Goal: Information Seeking & Learning: Learn about a topic

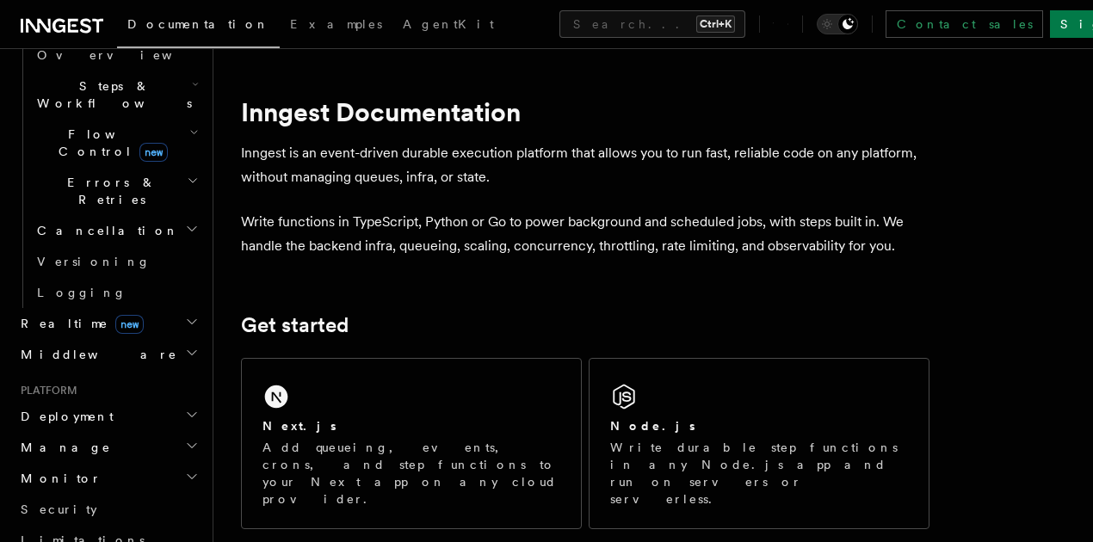
scroll to position [573, 0]
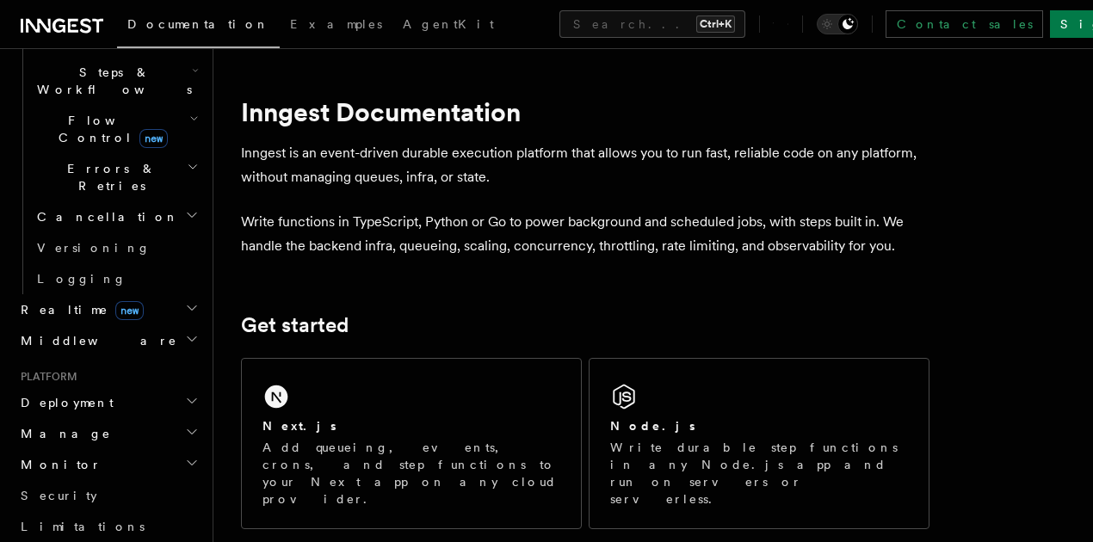
click at [188, 461] on icon "button" at bounding box center [192, 463] width 9 height 4
click at [186, 456] on icon "button" at bounding box center [192, 463] width 14 height 14
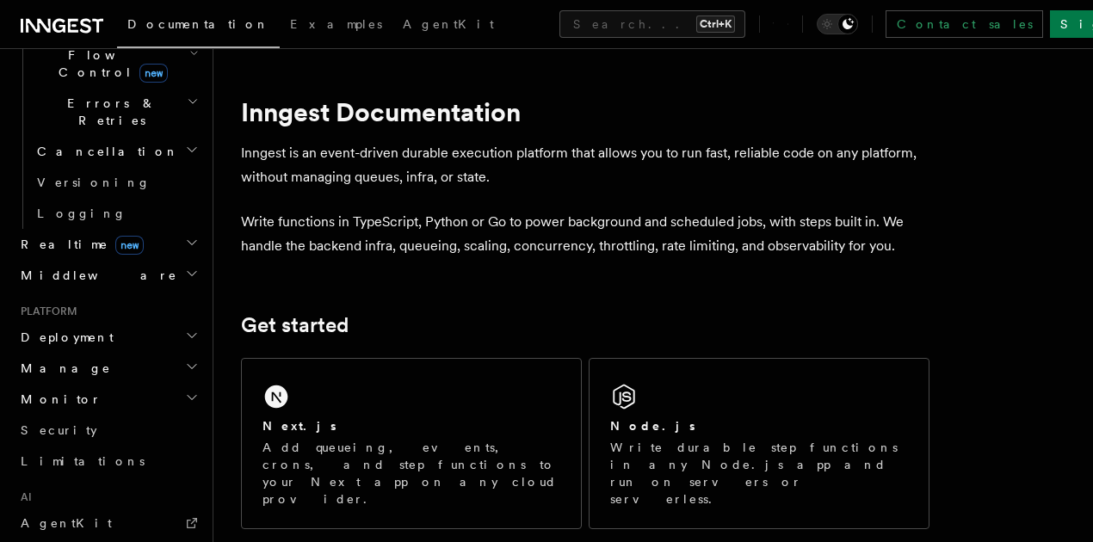
scroll to position [605, 0]
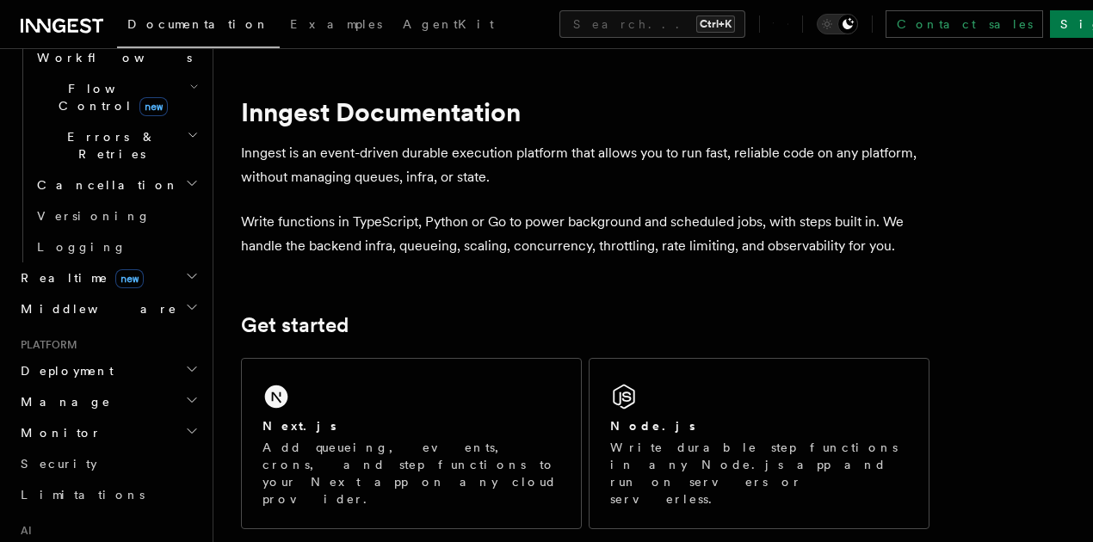
click at [188, 393] on icon "button" at bounding box center [192, 400] width 14 height 14
click at [185, 362] on icon "button" at bounding box center [192, 369] width 14 height 14
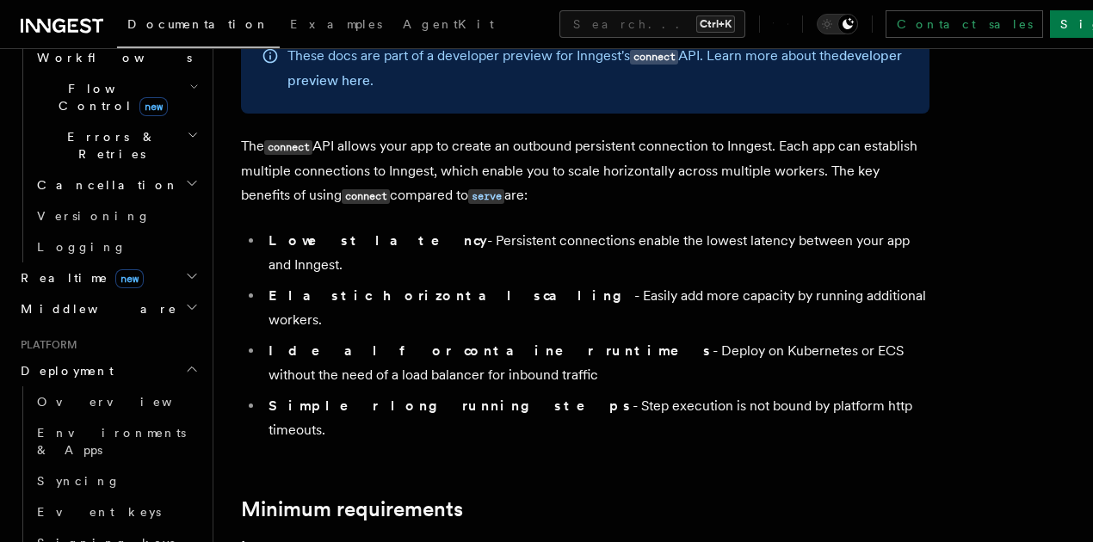
scroll to position [401, 0]
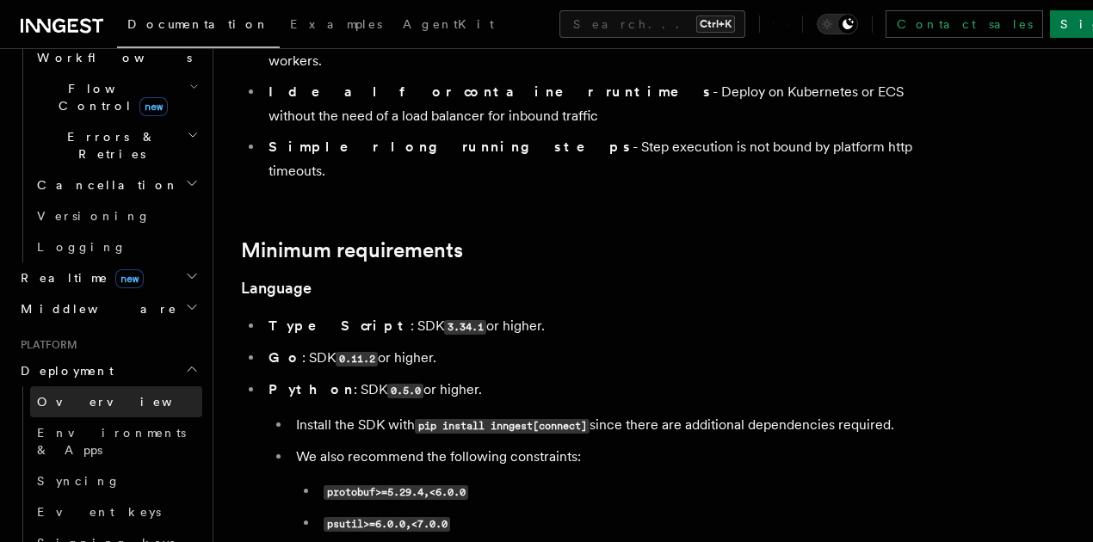
click at [122, 387] on link "Overview" at bounding box center [116, 402] width 172 height 31
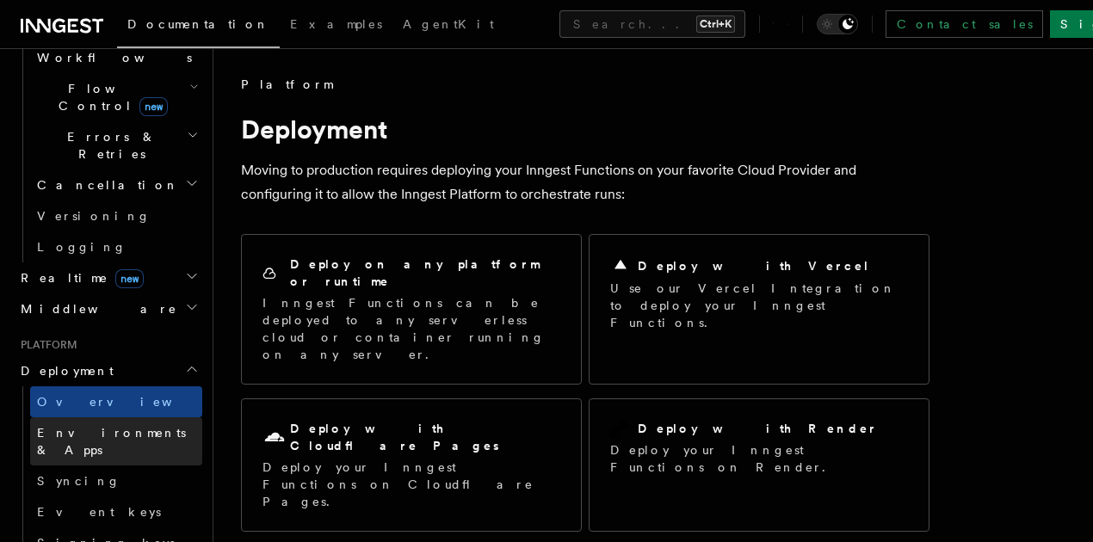
click at [107, 426] on span "Environments & Apps" at bounding box center [111, 441] width 149 height 31
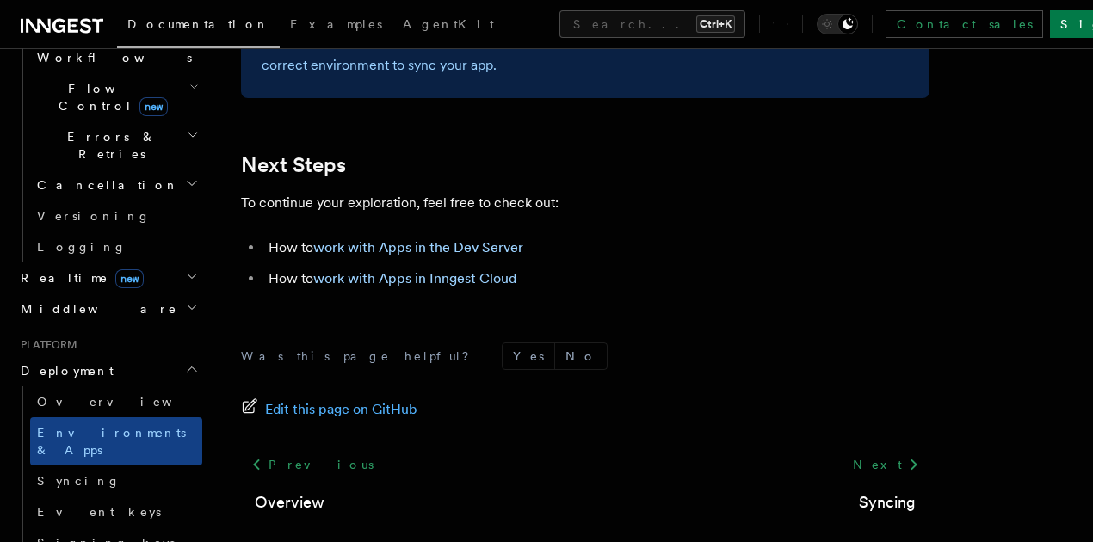
scroll to position [2931, 0]
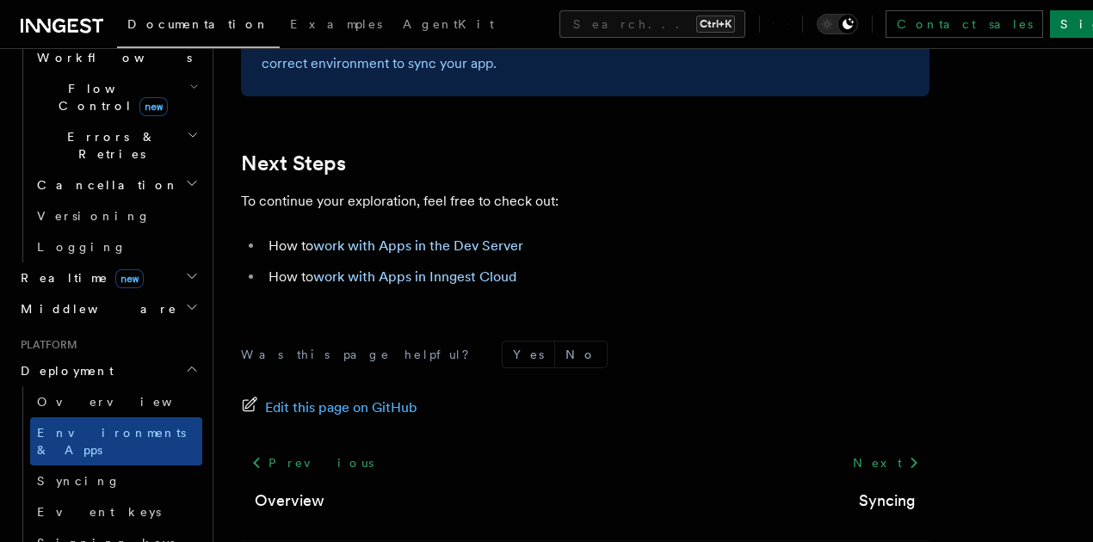
click at [170, 263] on h2 "Realtime new" at bounding box center [108, 278] width 189 height 31
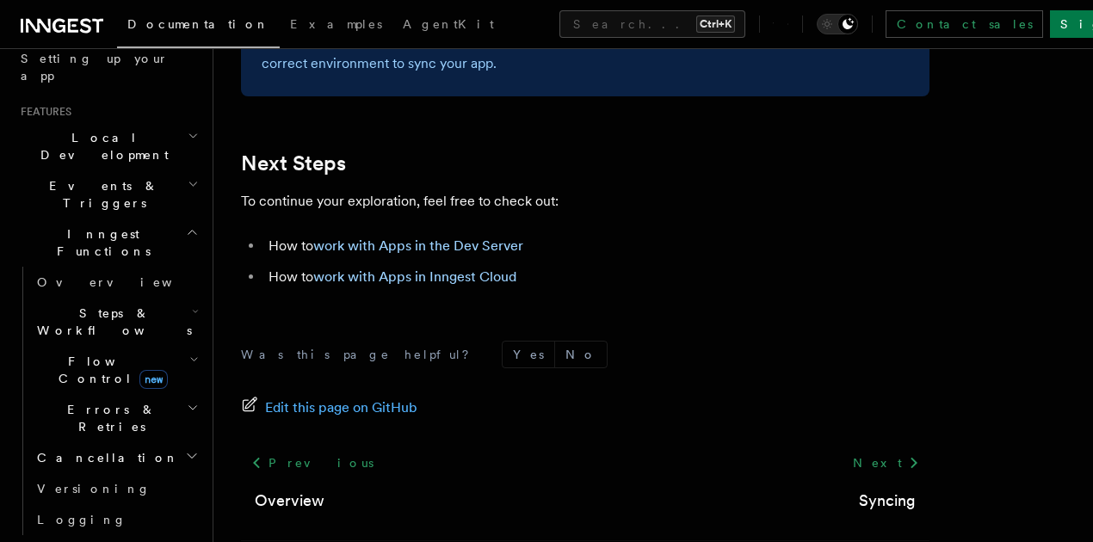
scroll to position [319, 0]
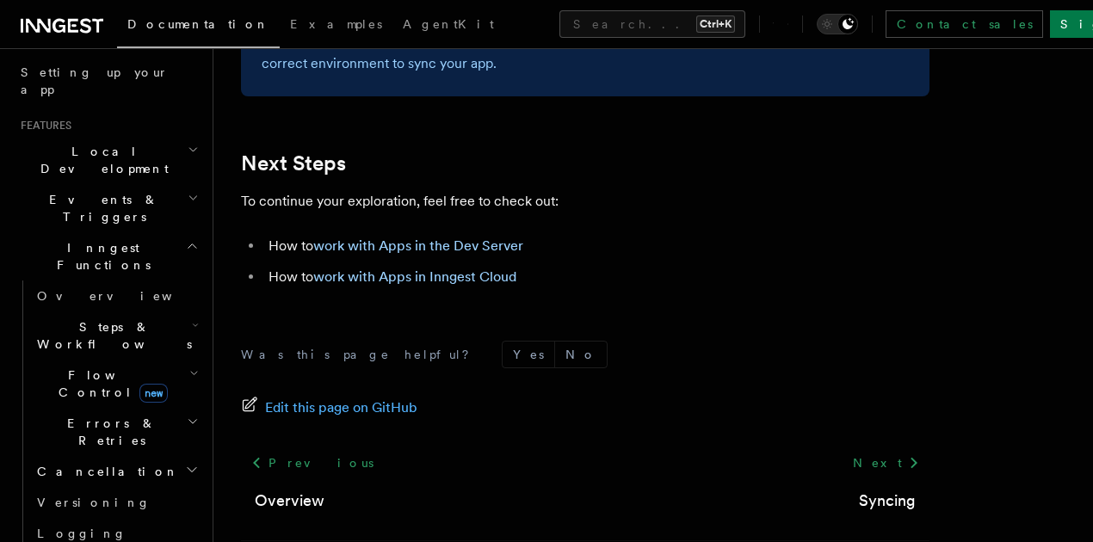
click at [138, 184] on h2 "Events & Triggers" at bounding box center [108, 208] width 189 height 48
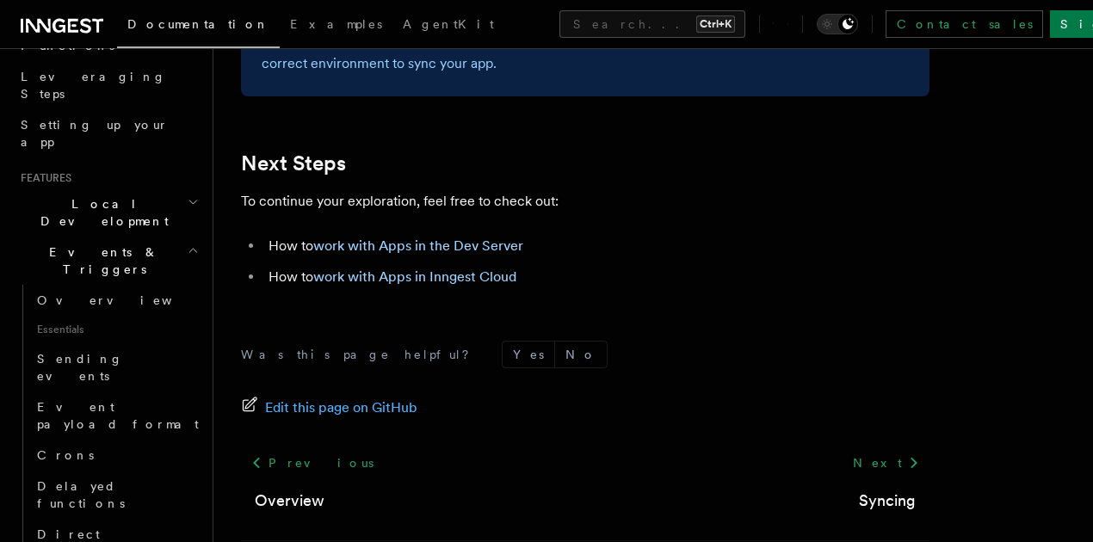
scroll to position [261, 0]
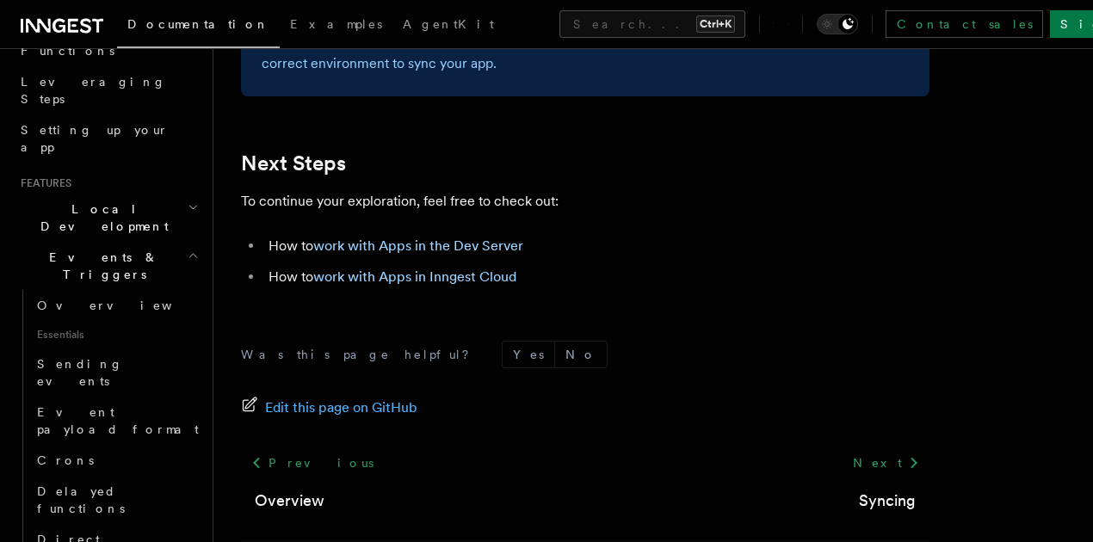
click at [137, 194] on h2 "Local Development" at bounding box center [108, 218] width 189 height 48
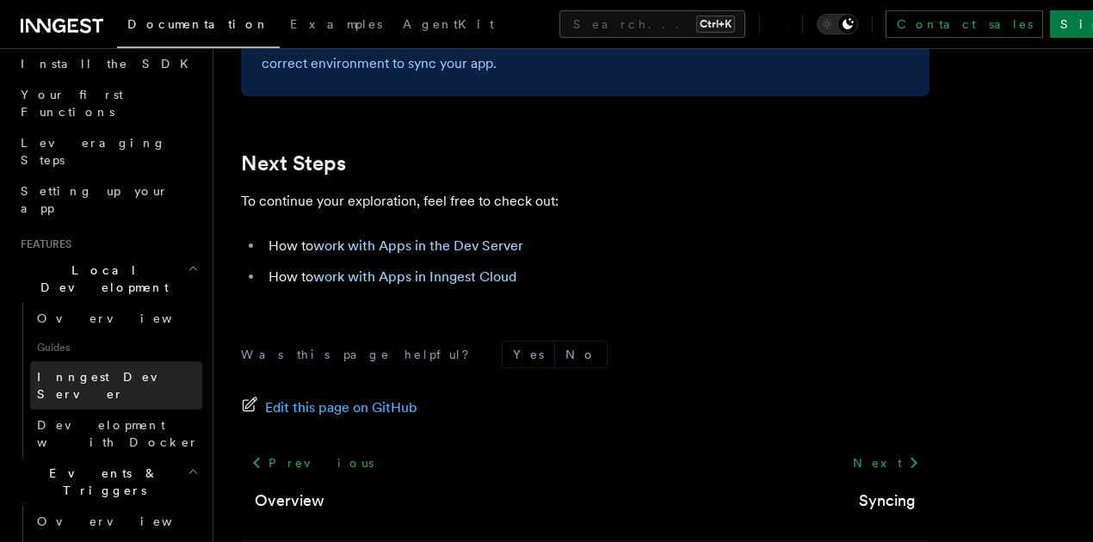
scroll to position [146, 0]
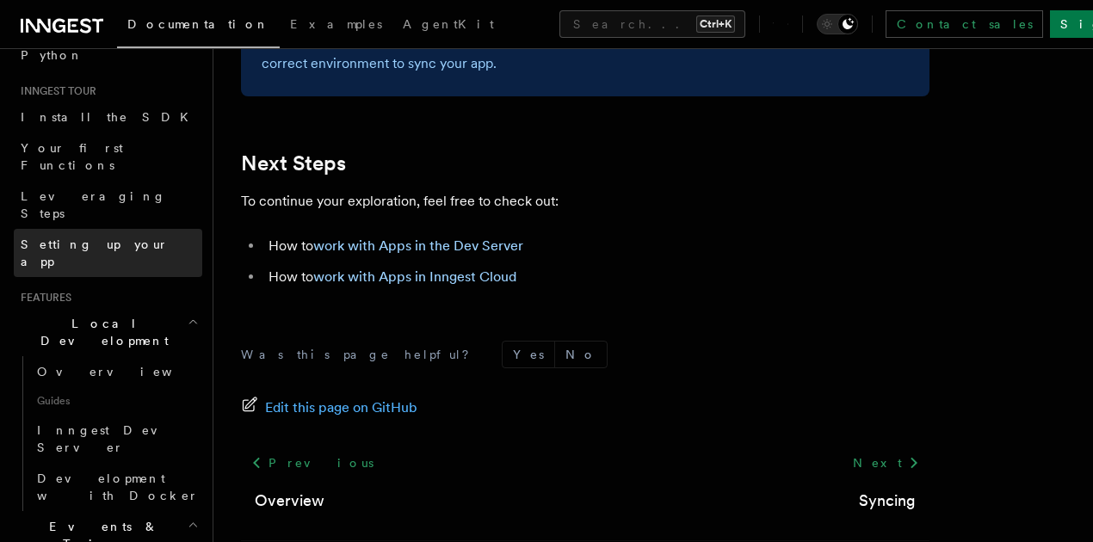
click at [137, 229] on link "Setting up your app" at bounding box center [108, 253] width 189 height 48
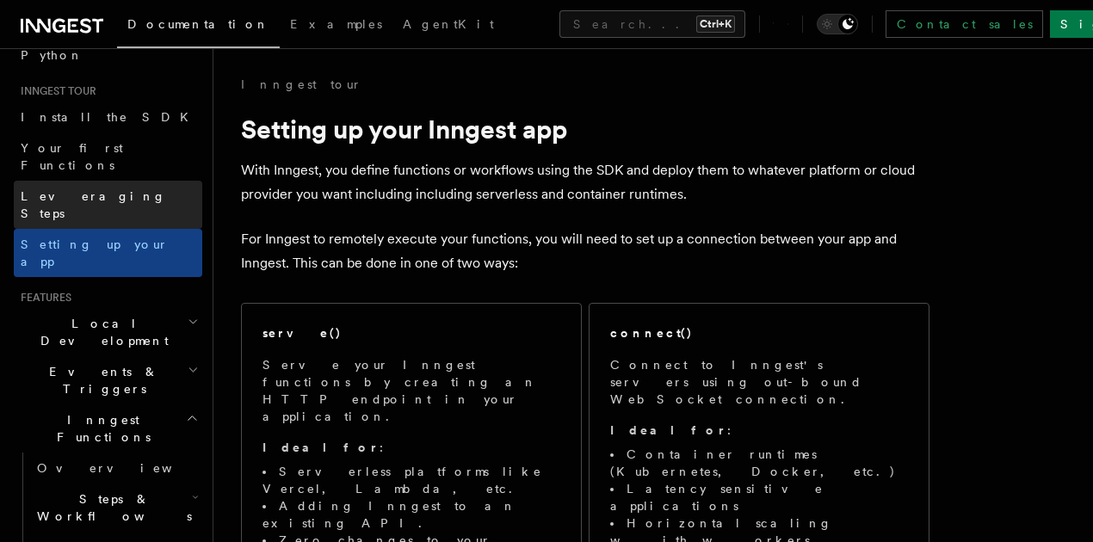
click at [145, 189] on link "Leveraging Steps" at bounding box center [108, 205] width 189 height 48
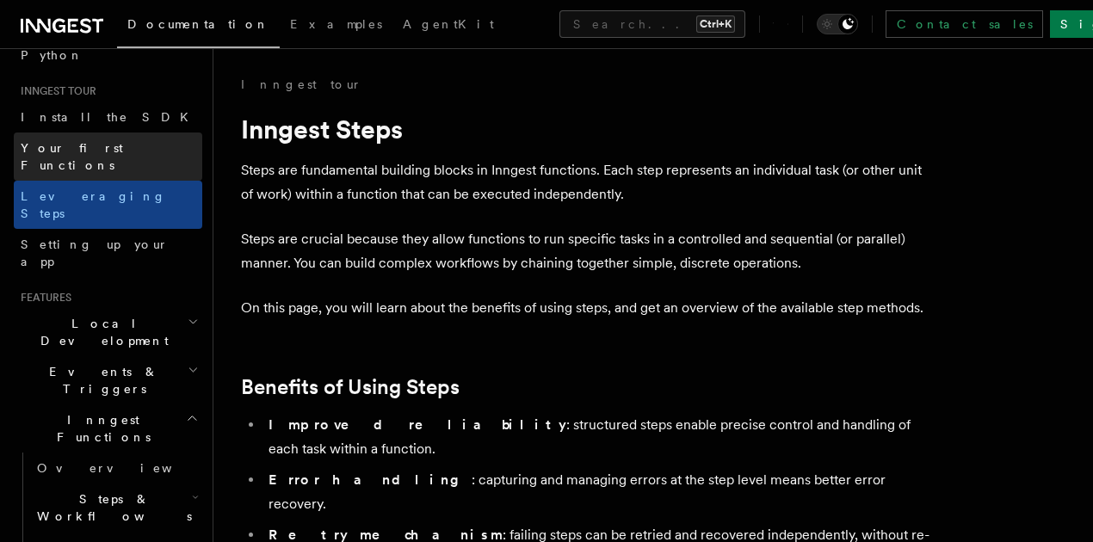
click at [143, 157] on link "Your first Functions" at bounding box center [108, 157] width 189 height 48
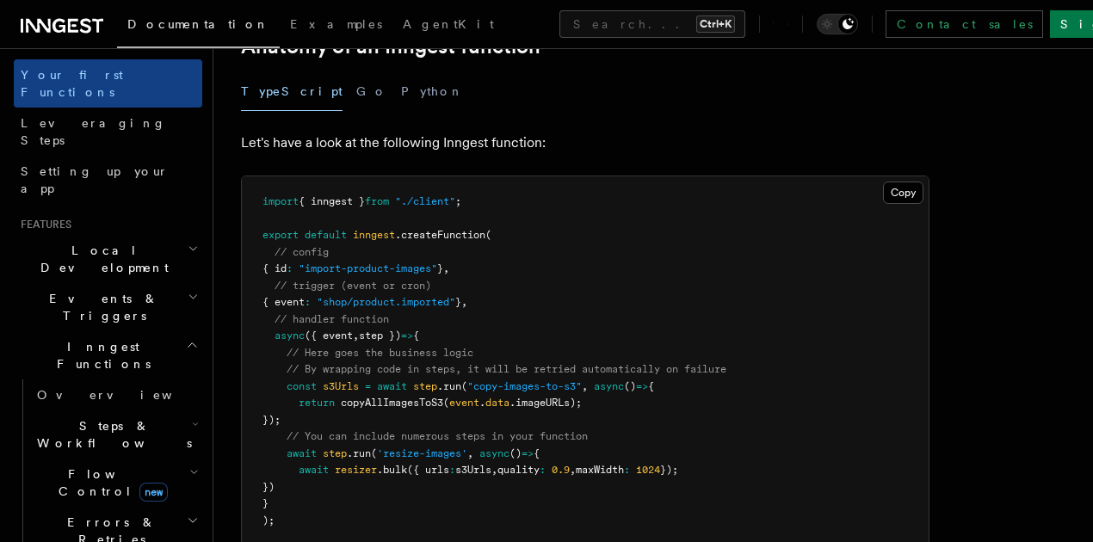
scroll to position [222, 0]
click at [186, 336] on icon "button" at bounding box center [192, 343] width 13 height 14
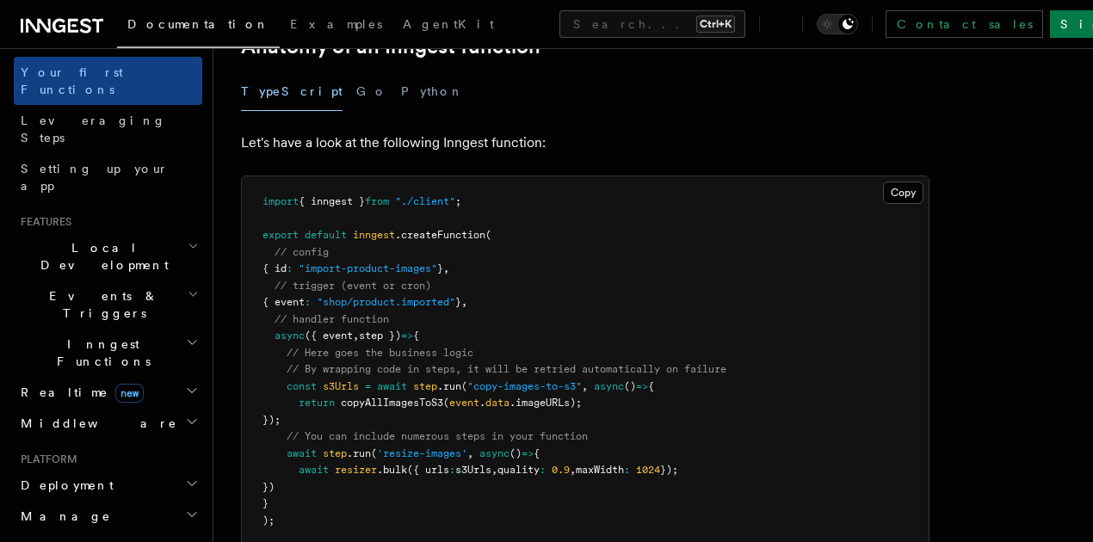
click at [157, 281] on h2 "Events & Triggers" at bounding box center [108, 305] width 189 height 48
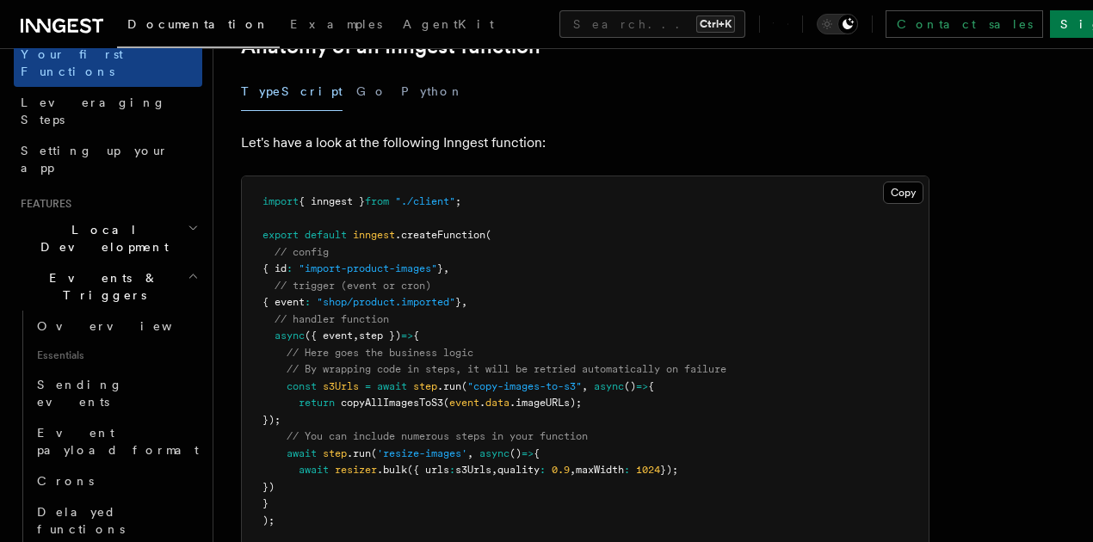
scroll to position [238, 0]
click at [124, 264] on h2 "Events & Triggers" at bounding box center [108, 288] width 189 height 48
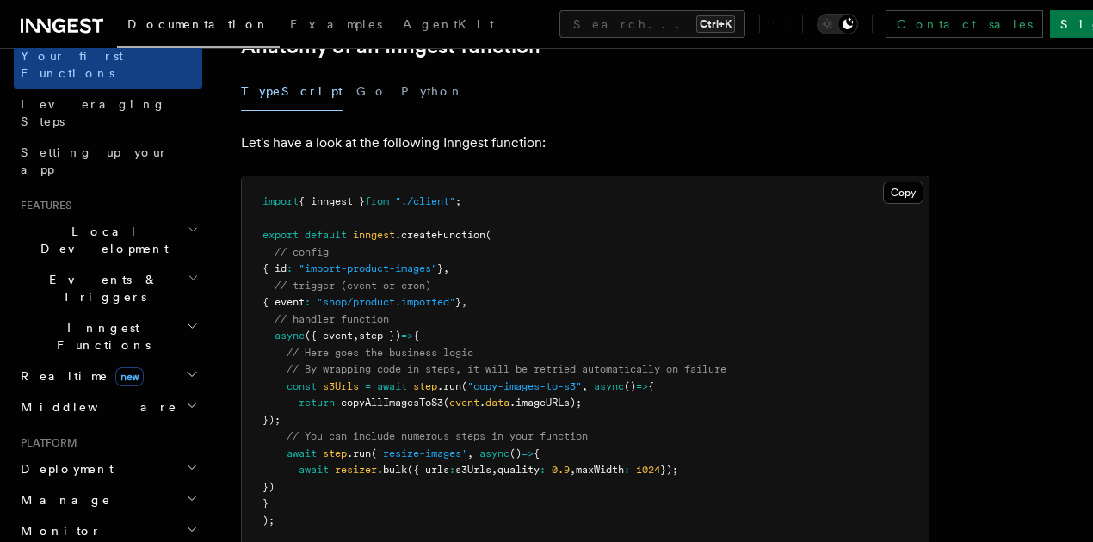
click at [60, 223] on span "Local Development" at bounding box center [101, 240] width 174 height 34
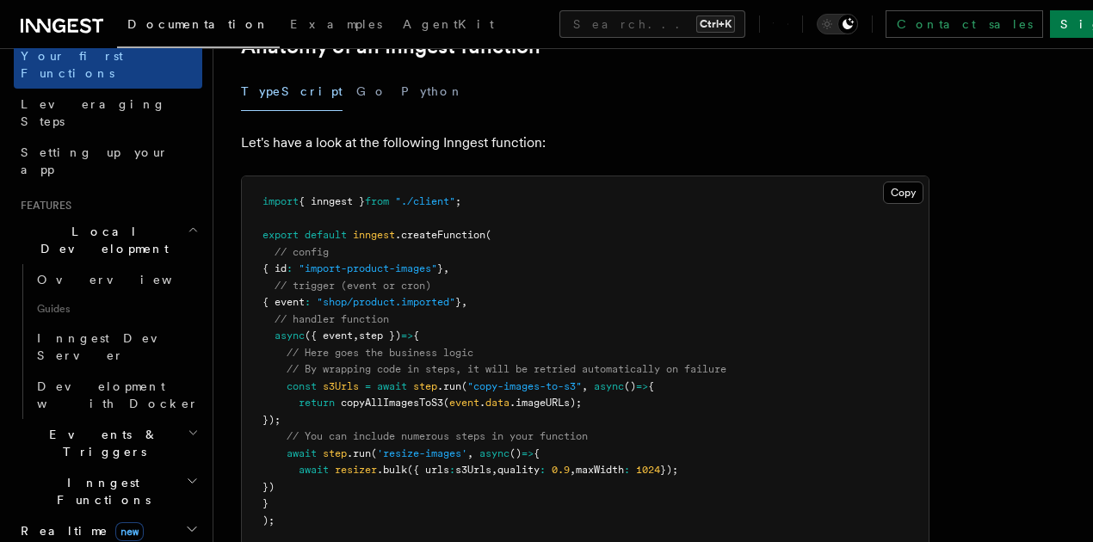
click at [60, 223] on span "Local Development" at bounding box center [101, 240] width 174 height 34
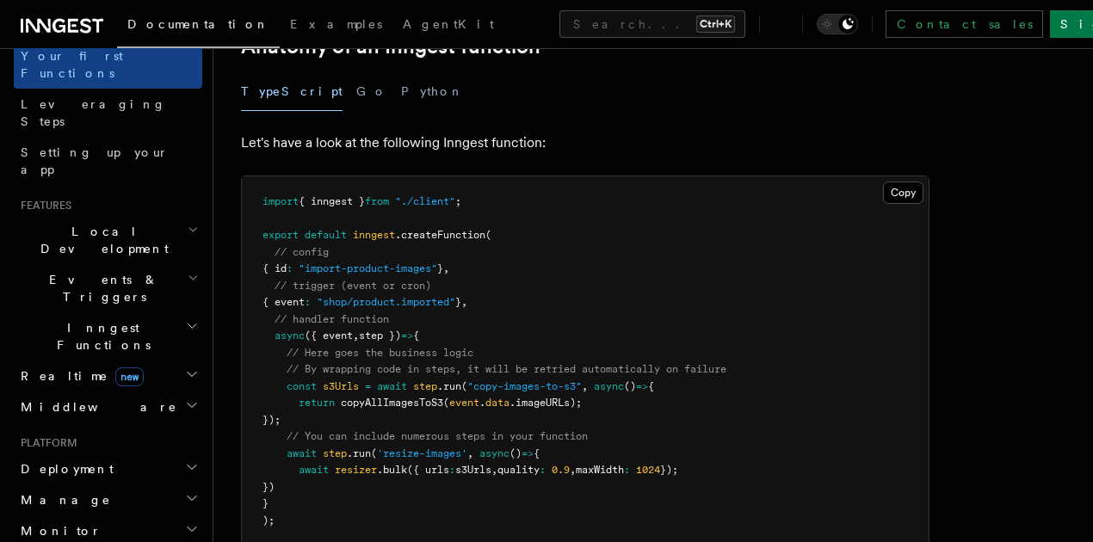
click at [107, 454] on h2 "Deployment" at bounding box center [108, 469] width 189 height 31
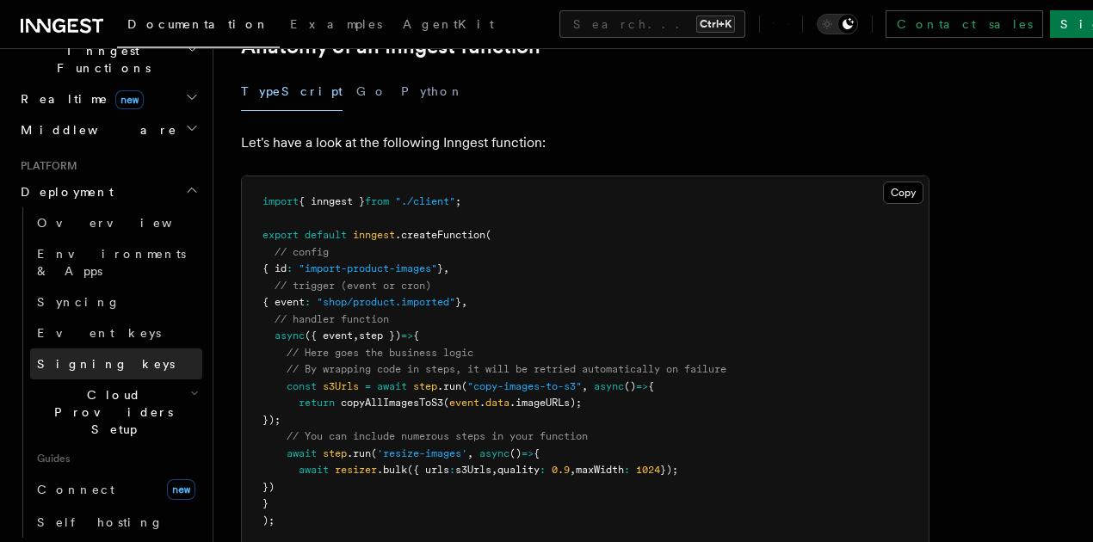
scroll to position [522, 0]
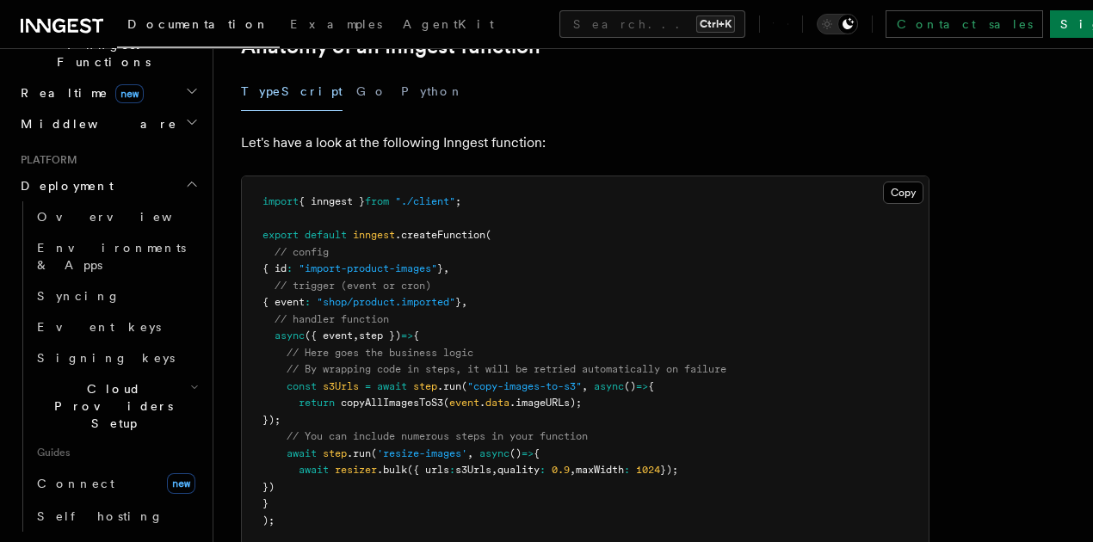
click at [83, 532] on h2 "Manage" at bounding box center [108, 547] width 189 height 31
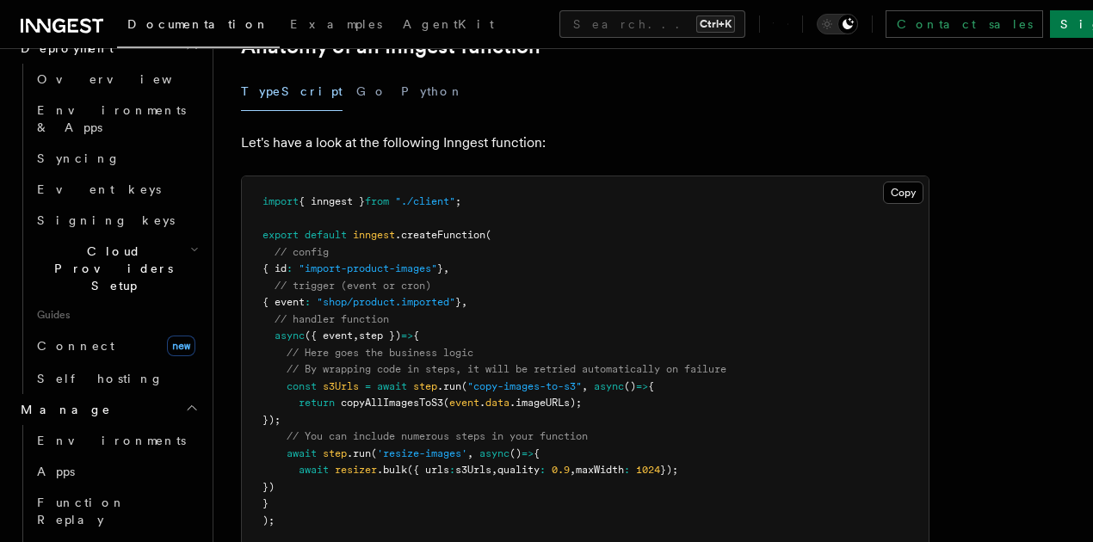
scroll to position [667, 0]
